Goal: Information Seeking & Learning: Learn about a topic

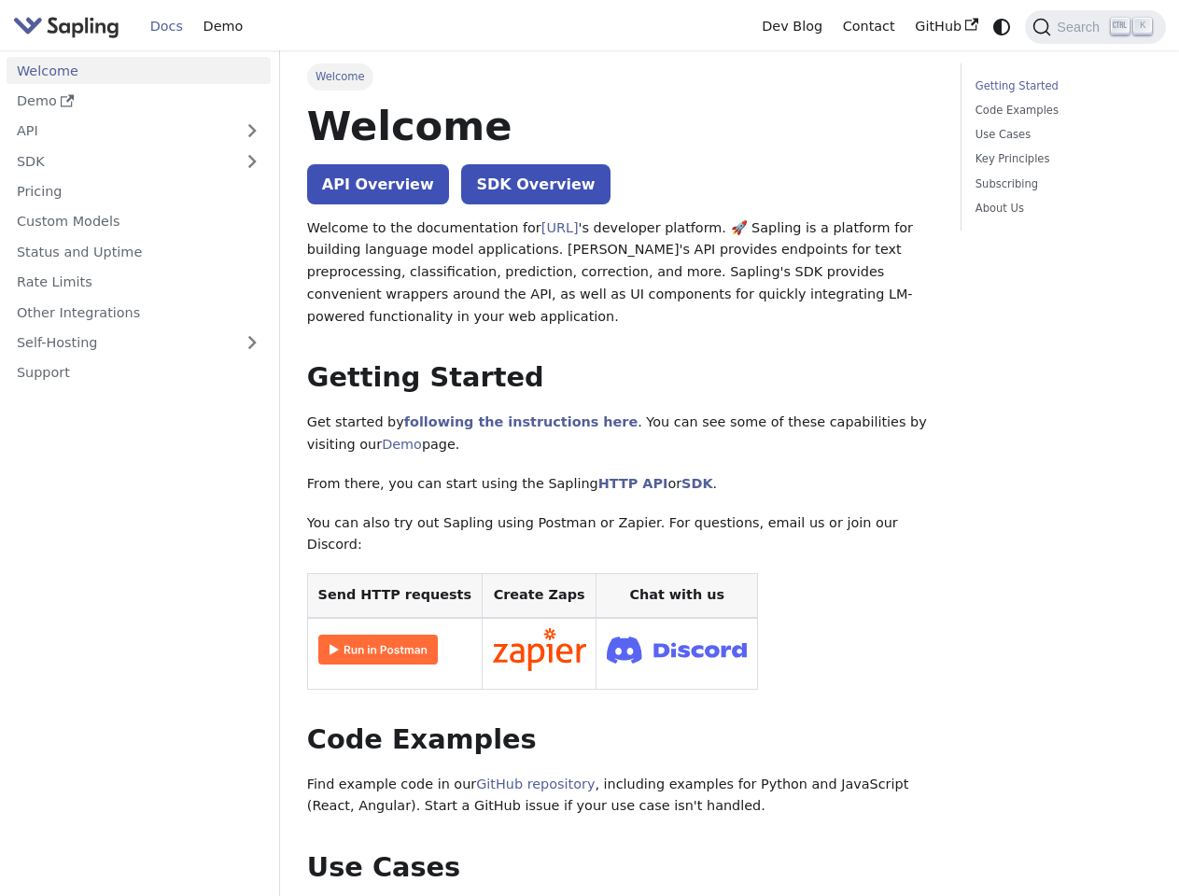
click at [1002, 26] on icon "Switch between dark and light mode (currently system mode)" at bounding box center [1001, 27] width 17 height 17
click at [1095, 27] on span "Search" at bounding box center [1081, 27] width 60 height 15
click at [251, 131] on button "Expand sidebar category 'API'" at bounding box center [251, 131] width 37 height 27
click at [251, 161] on ul "Welcome Demo API API Access Pre and Postprocessing Edits (Grammar) Autocomplete…" at bounding box center [139, 223] width 264 height 332
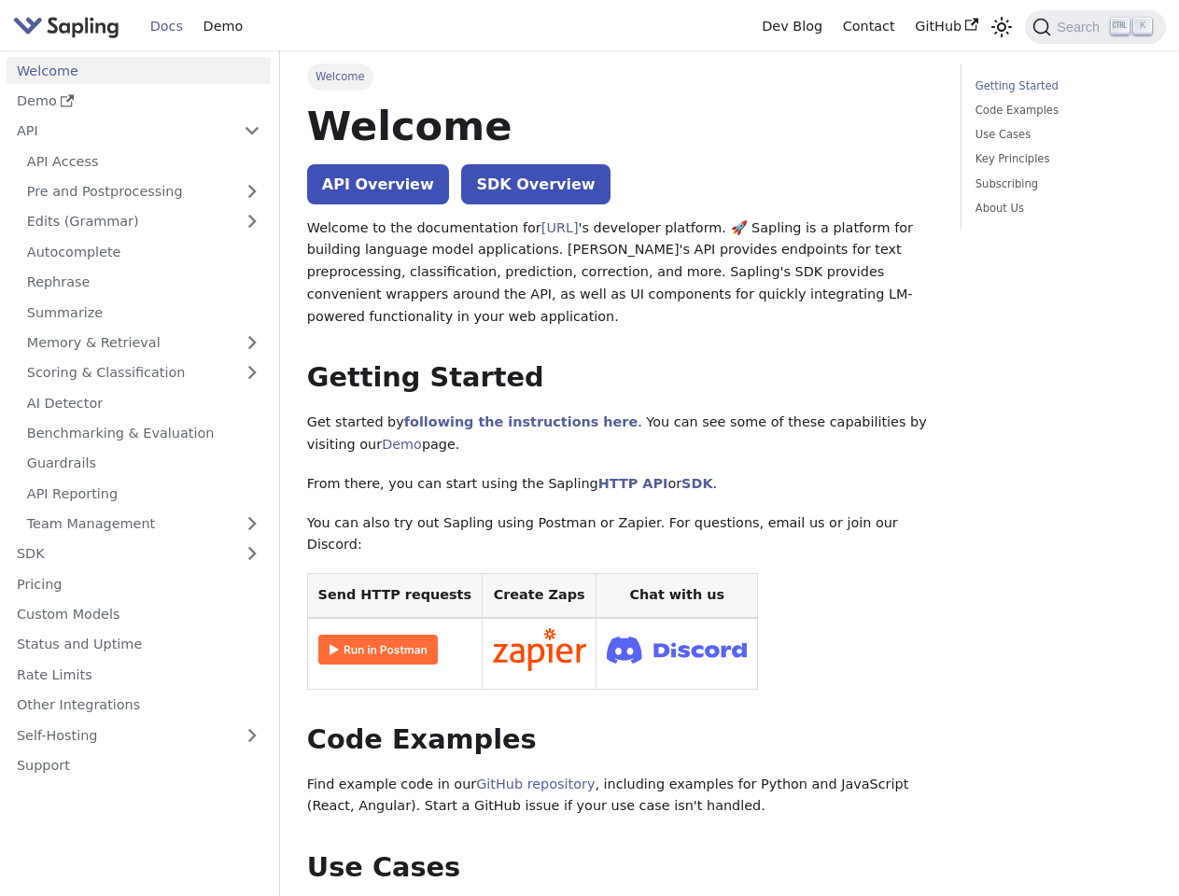
click at [138, 343] on link "Memory & Retrieval" at bounding box center [144, 343] width 254 height 27
